Goal: Information Seeking & Learning: Learn about a topic

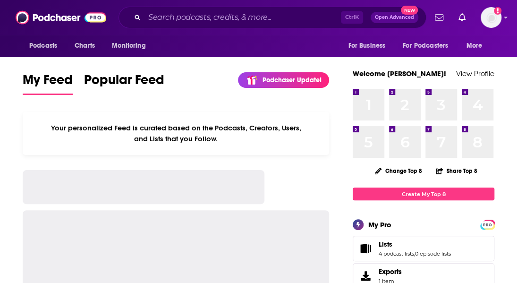
click at [195, 17] on input "Search podcasts, credits, & more..." at bounding box center [242, 17] width 196 height 15
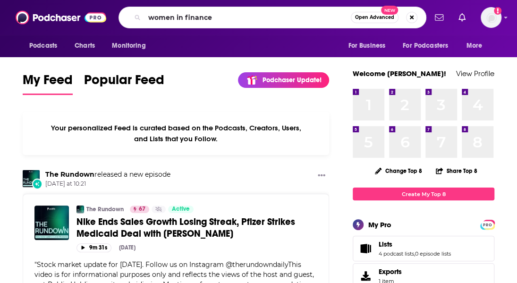
type input "women in finance"
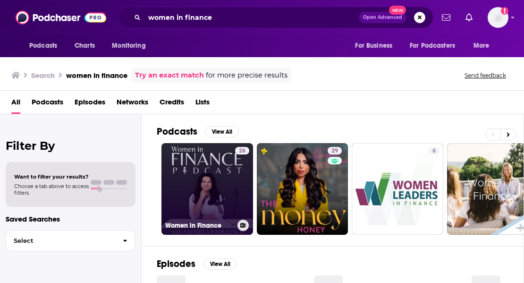
click at [198, 195] on link "26 Women in Finance" at bounding box center [207, 189] width 92 height 92
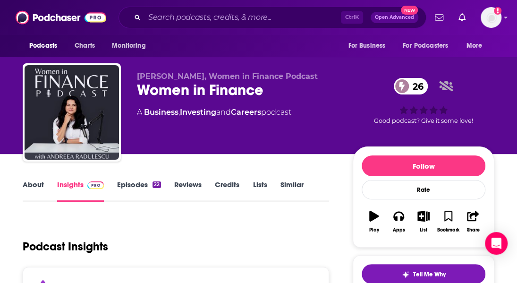
click at [259, 3] on div "Podcasts Charts Monitoring Ctrl K Open Advanced New For Business For Podcasters…" at bounding box center [258, 17] width 517 height 35
click at [257, 14] on input "Search podcasts, credits, & more..." at bounding box center [242, 17] width 196 height 15
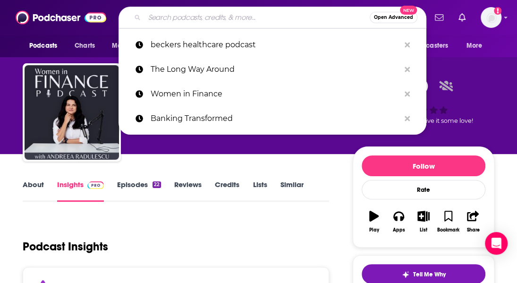
paste input "Conversations with Women Leaders in Finance"
type input "Conversations with Women Leaders in Finance"
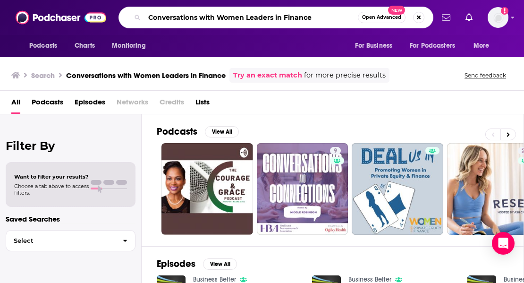
click at [281, 20] on input "Conversations with Women Leaders in Finance" at bounding box center [250, 17] width 213 height 15
paste input "Within Reach: Women in Financial Services"
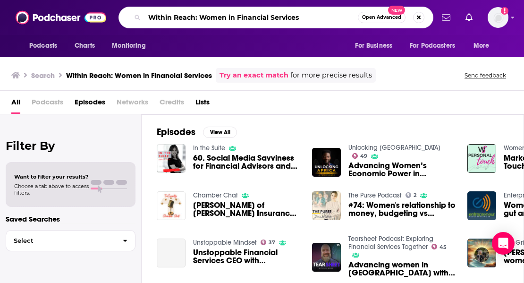
drag, startPoint x: 195, startPoint y: 17, endPoint x: 311, endPoint y: 22, distance: 115.3
click at [311, 22] on input "Within Reach: Women in Financial Services" at bounding box center [250, 17] width 213 height 15
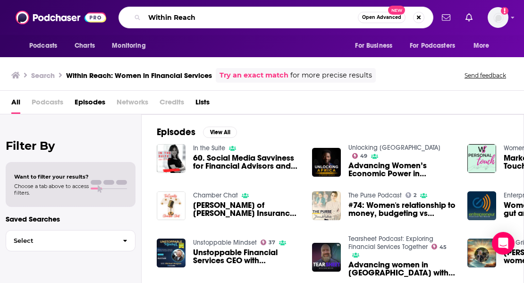
type input "Within Reach"
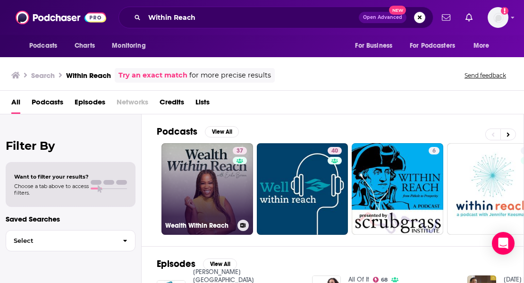
click at [209, 177] on link "37 Wealth Within Reach" at bounding box center [207, 189] width 92 height 92
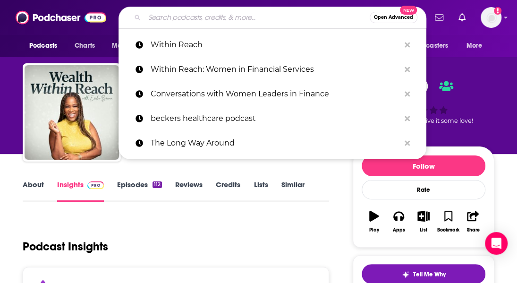
click at [262, 13] on input "Search podcasts, credits, & more..." at bounding box center [256, 17] width 225 height 15
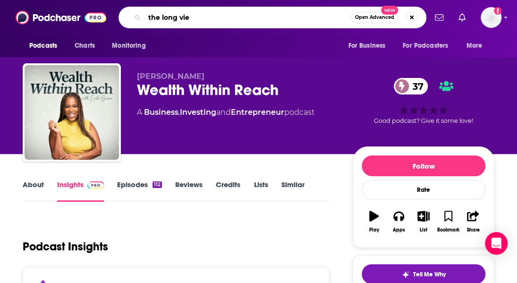
type input "the long view"
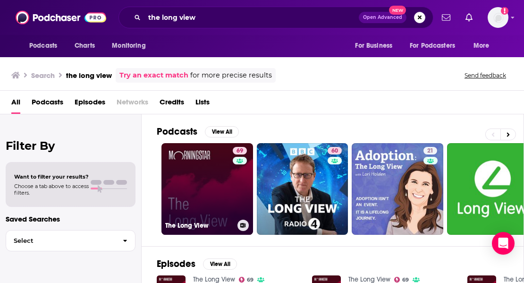
click at [212, 190] on link "69 The Long View" at bounding box center [207, 189] width 92 height 92
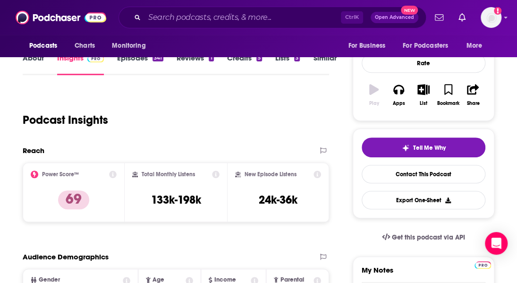
scroll to position [142, 0]
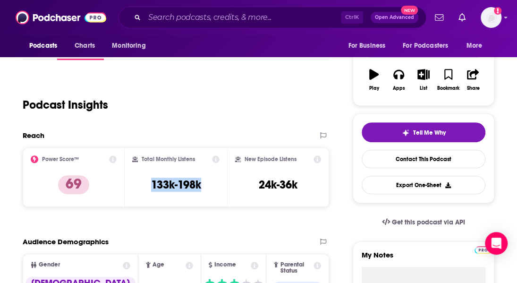
drag, startPoint x: 167, startPoint y: 186, endPoint x: 146, endPoint y: 186, distance: 20.3
click at [146, 186] on div "Total Monthly Listens 133k-198k" at bounding box center [175, 176] width 87 height 43
copy h3 "133k-198k"
